Goal: Navigation & Orientation: Find specific page/section

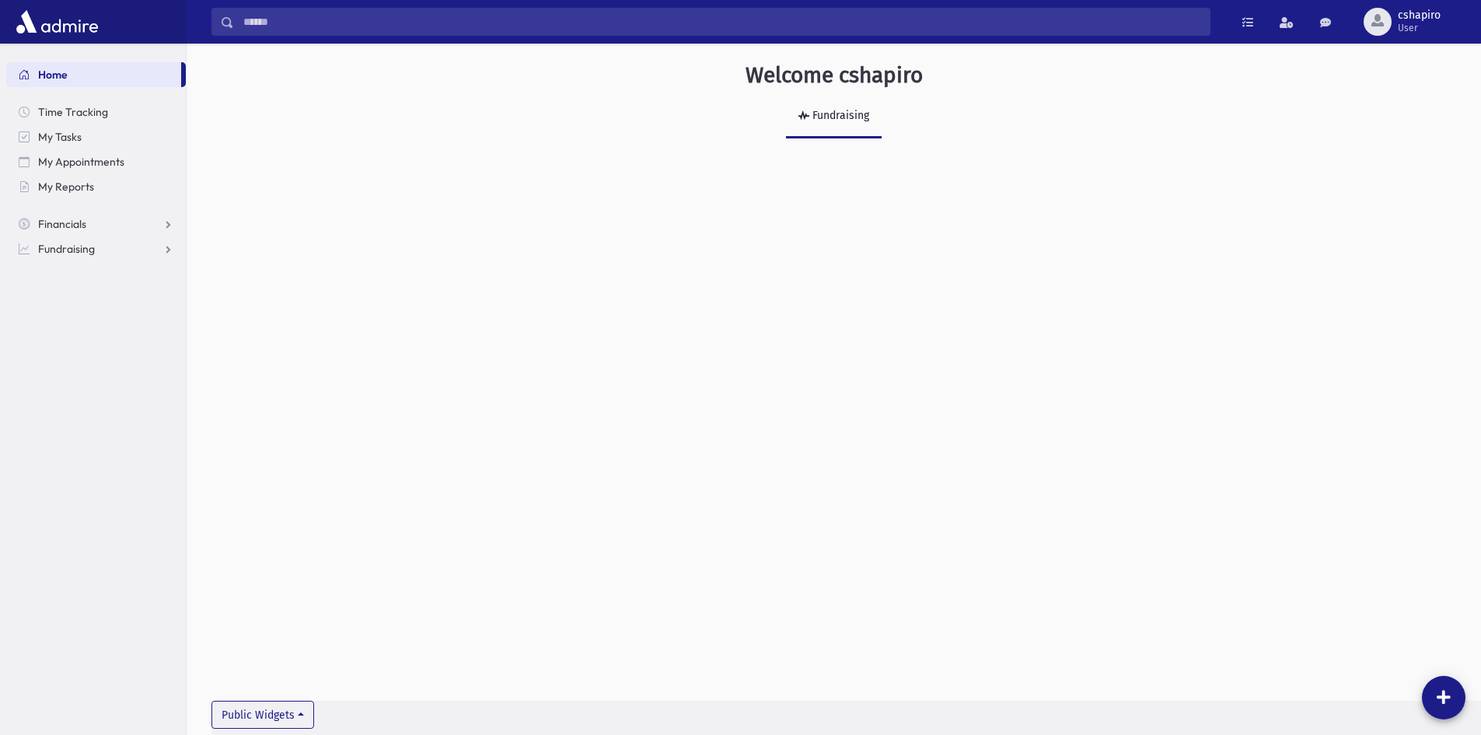
click at [806, 118] on icon at bounding box center [803, 114] width 11 height 11
click at [64, 221] on span "Financials" at bounding box center [62, 224] width 48 height 14
click at [71, 250] on span "Pledges" at bounding box center [66, 249] width 38 height 14
click at [83, 294] on span "Pledge List" at bounding box center [85, 299] width 53 height 14
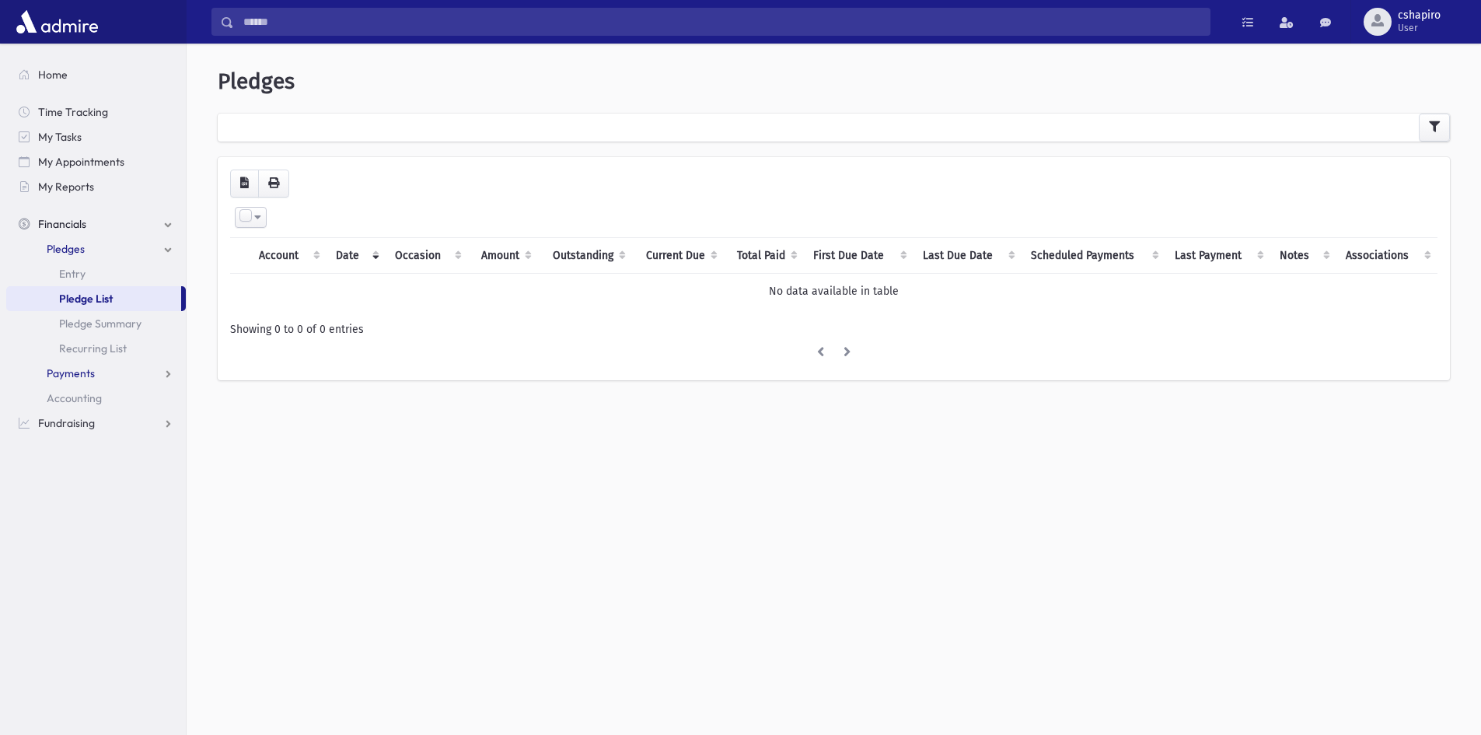
click at [86, 378] on span "Payments" at bounding box center [71, 373] width 48 height 14
click at [85, 401] on span "Entry" at bounding box center [72, 398] width 26 height 14
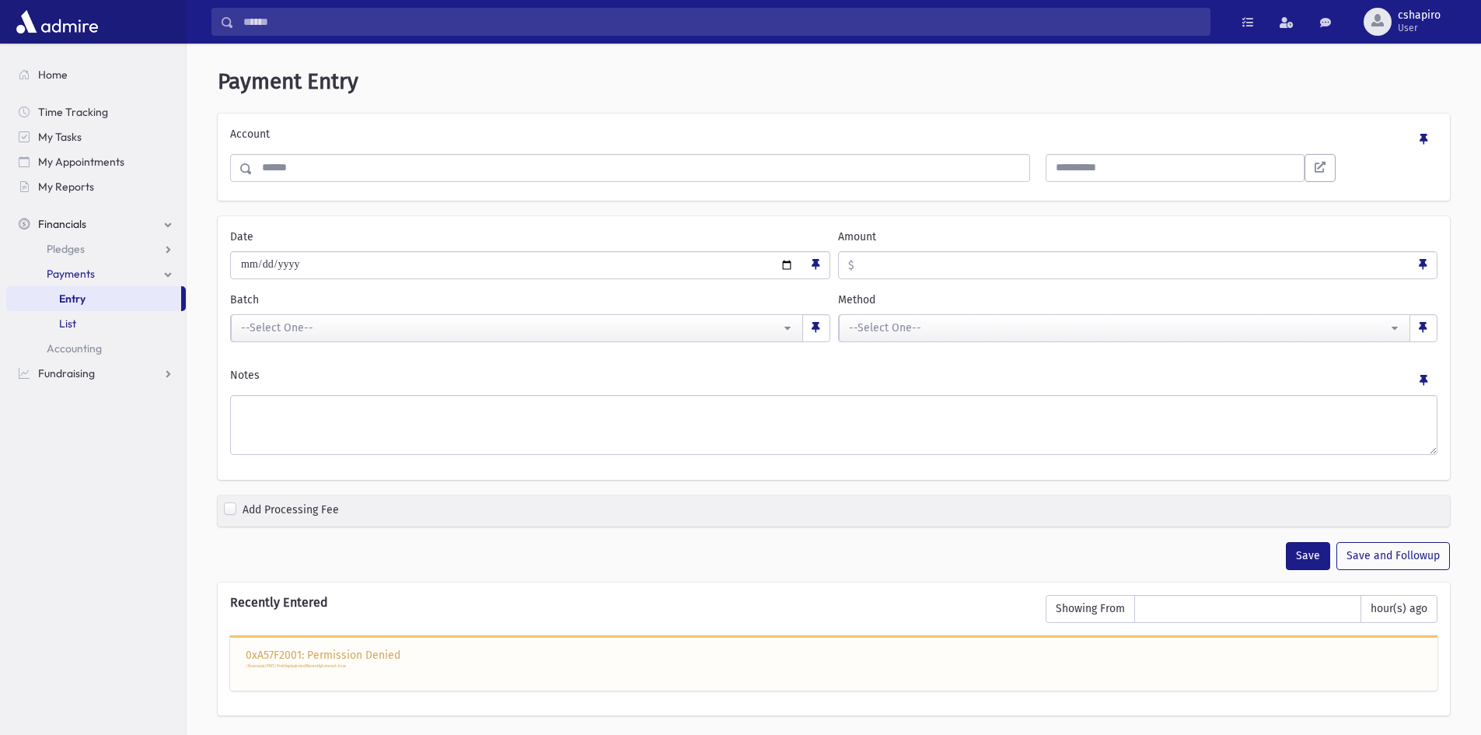
click at [94, 323] on link "List" at bounding box center [96, 323] width 180 height 25
